Goal: Information Seeking & Learning: Learn about a topic

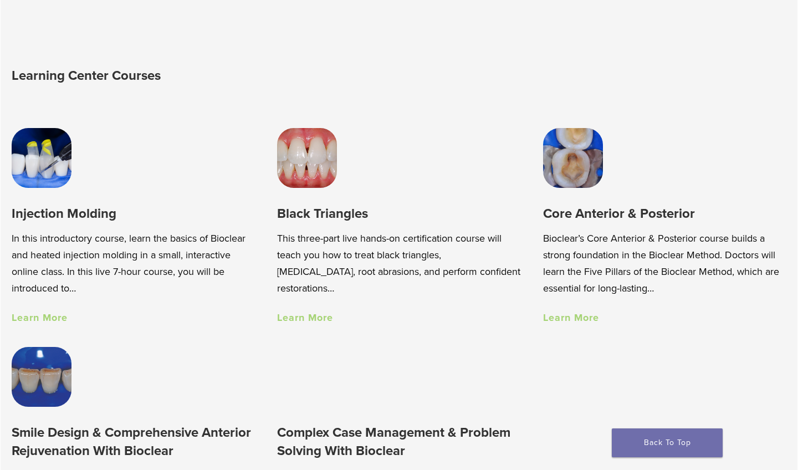
scroll to position [689, 0]
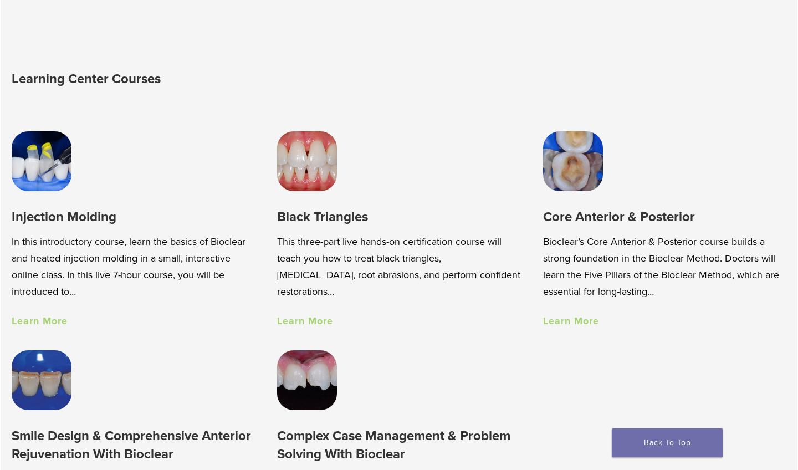
click at [306, 319] on link "Learn More" at bounding box center [305, 321] width 56 height 12
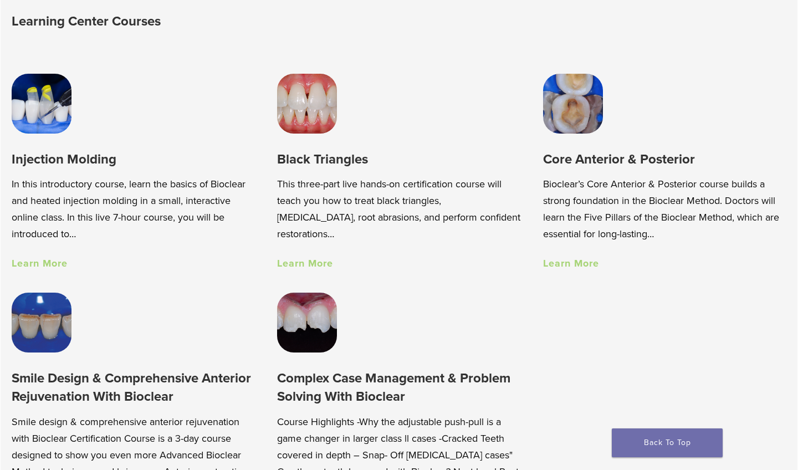
scroll to position [746, 0]
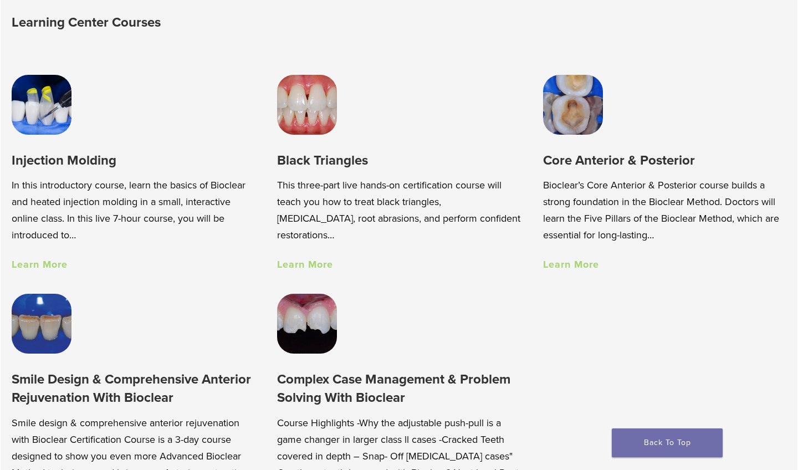
click at [584, 263] on link "Learn More" at bounding box center [571, 264] width 56 height 12
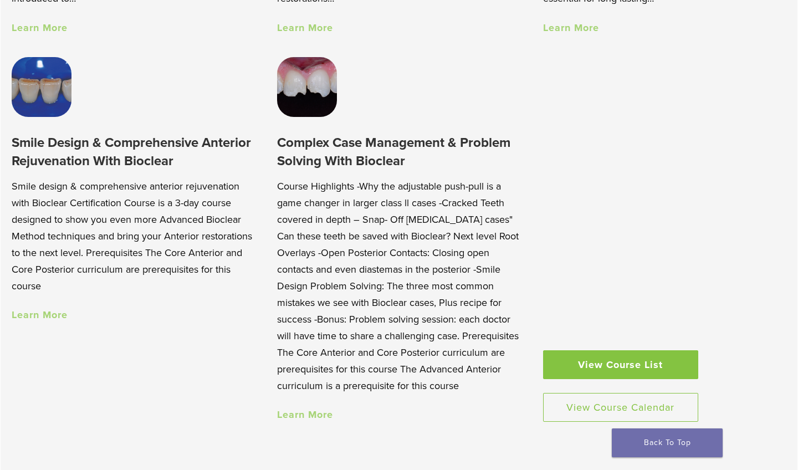
scroll to position [994, 0]
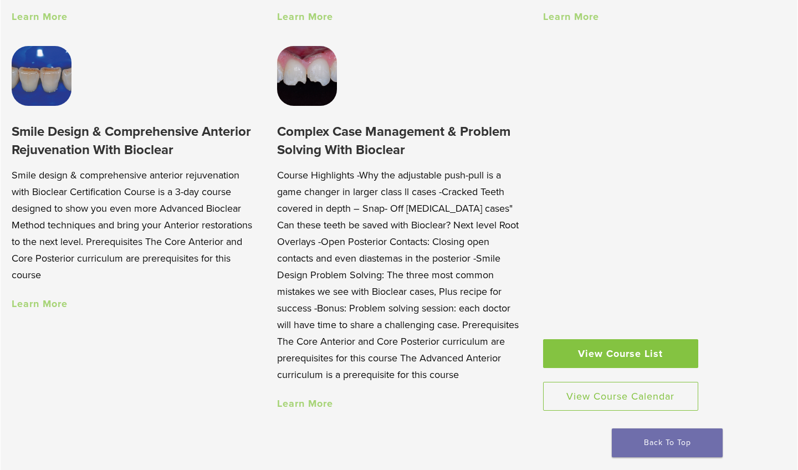
click at [53, 304] on link "Learn More" at bounding box center [40, 304] width 56 height 12
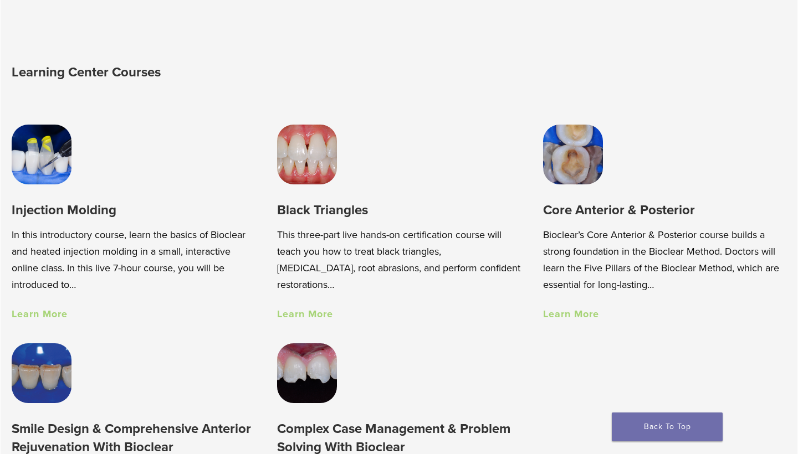
scroll to position [693, 0]
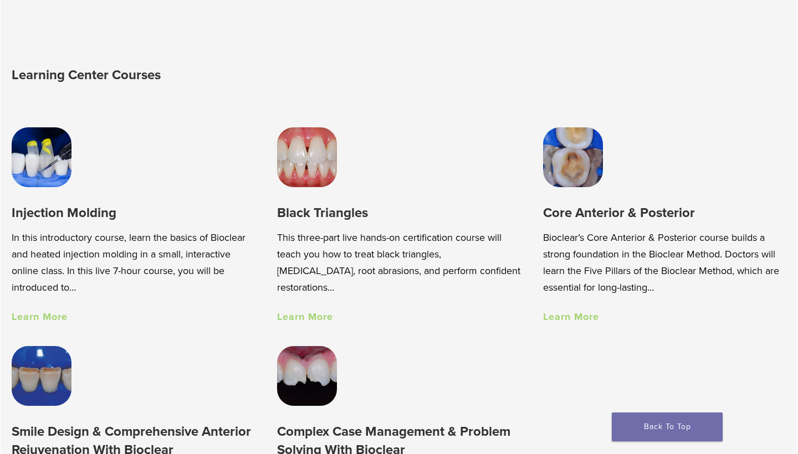
click at [51, 316] on link "Learn More" at bounding box center [40, 317] width 56 height 12
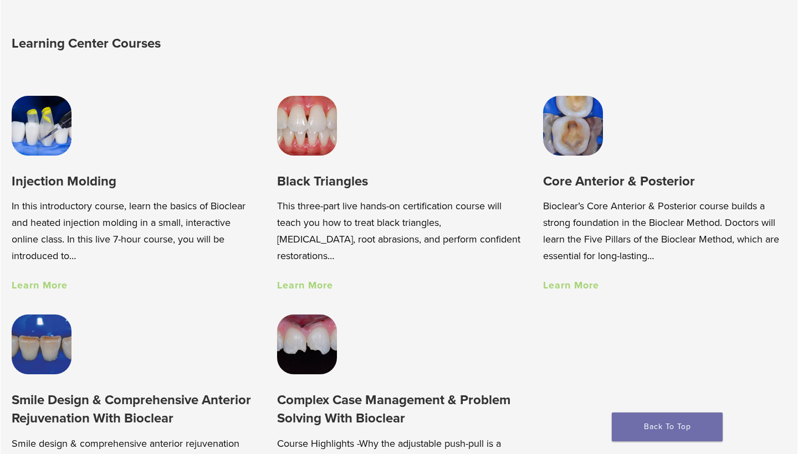
scroll to position [750, 0]
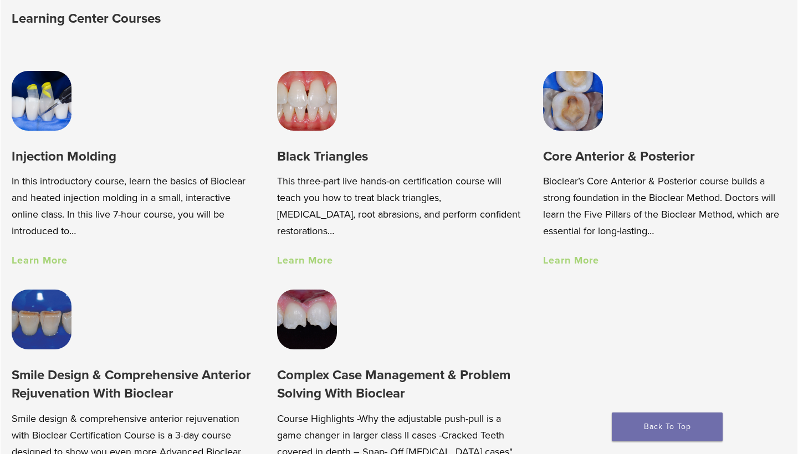
click at [581, 257] on link "Learn More" at bounding box center [571, 260] width 56 height 12
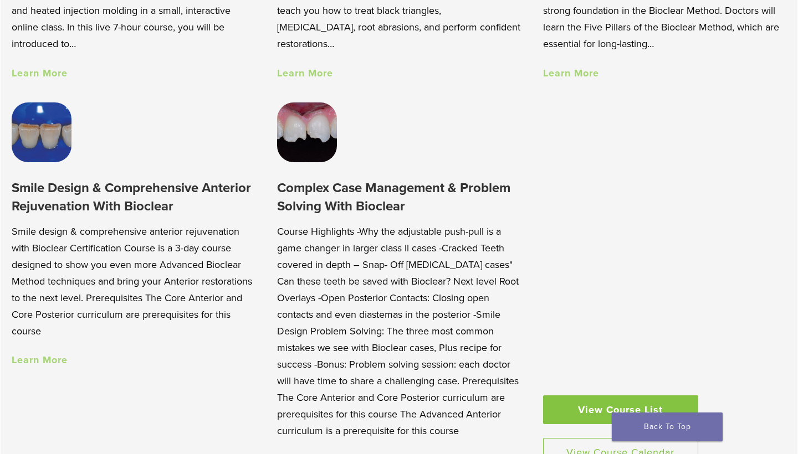
scroll to position [938, 0]
click at [47, 358] on link "Learn More" at bounding box center [40, 360] width 56 height 12
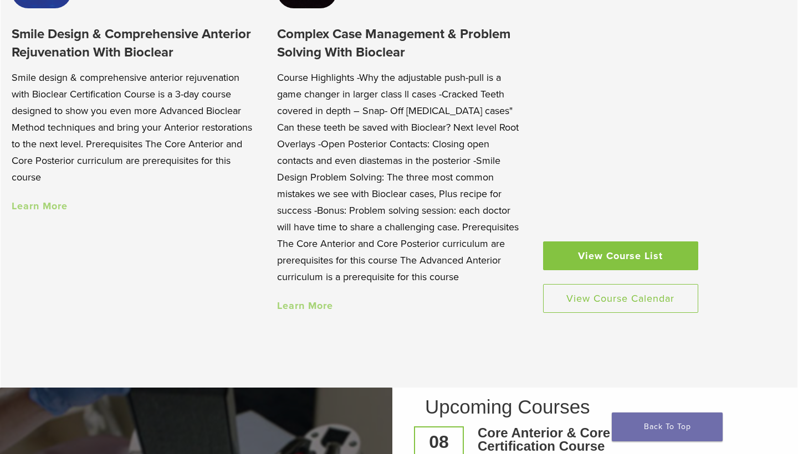
scroll to position [1117, 0]
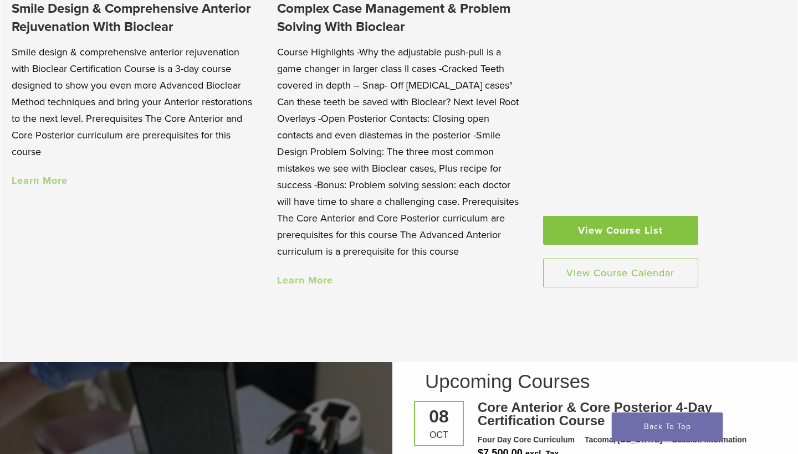
click at [303, 284] on link "Learn More" at bounding box center [305, 280] width 56 height 12
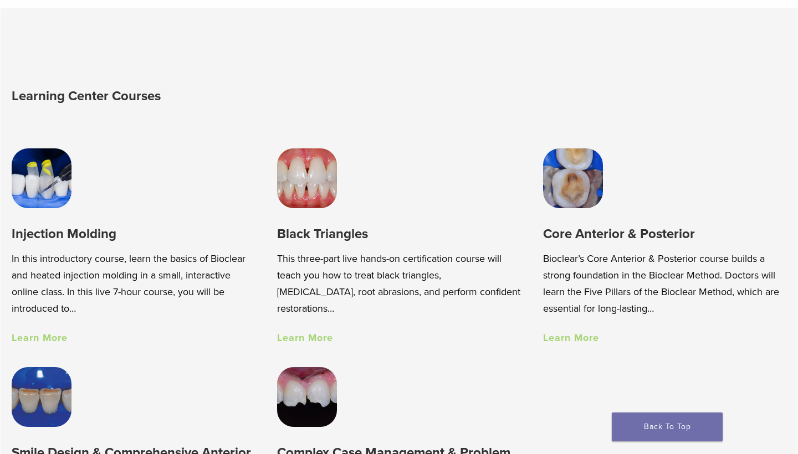
scroll to position [677, 0]
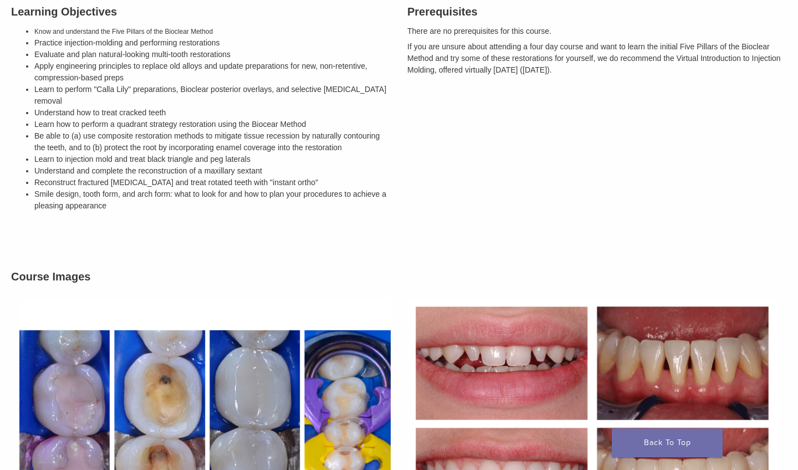
scroll to position [319, 0]
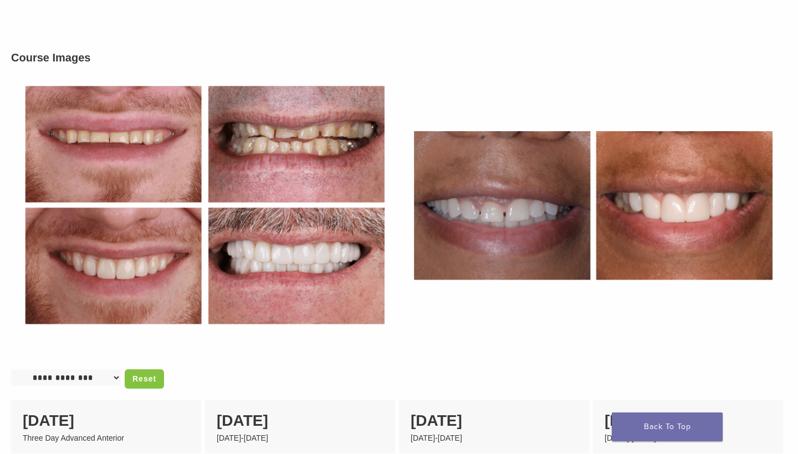
scroll to position [246, 0]
